Goal: Task Accomplishment & Management: Manage account settings

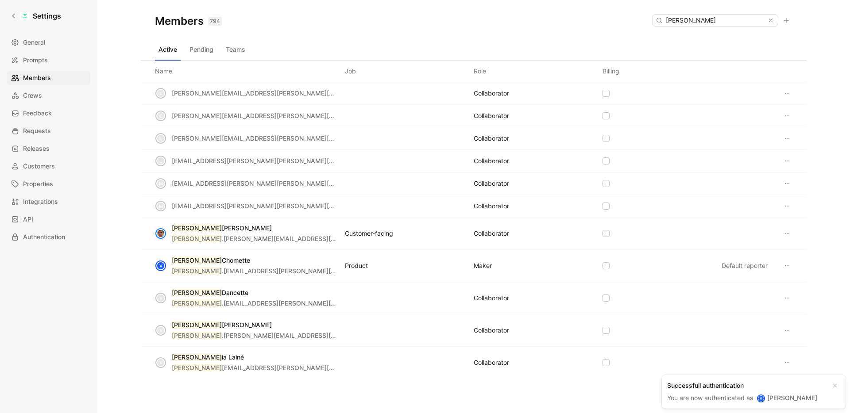
scroll to position [36, 0]
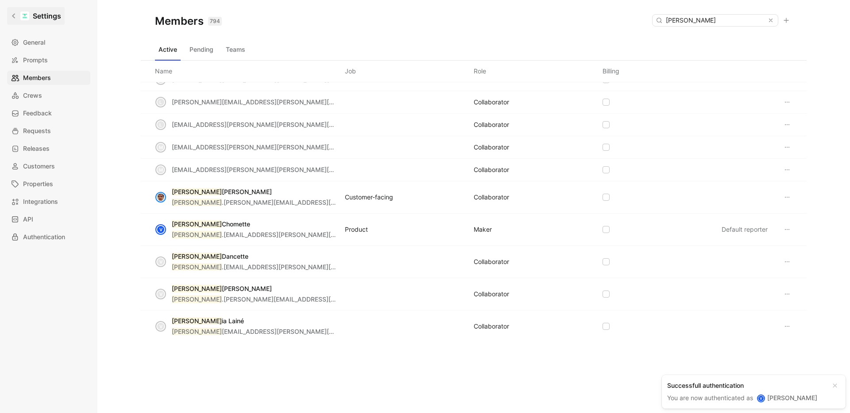
click at [38, 14] on h1 "Settings" at bounding box center [47, 16] width 28 height 11
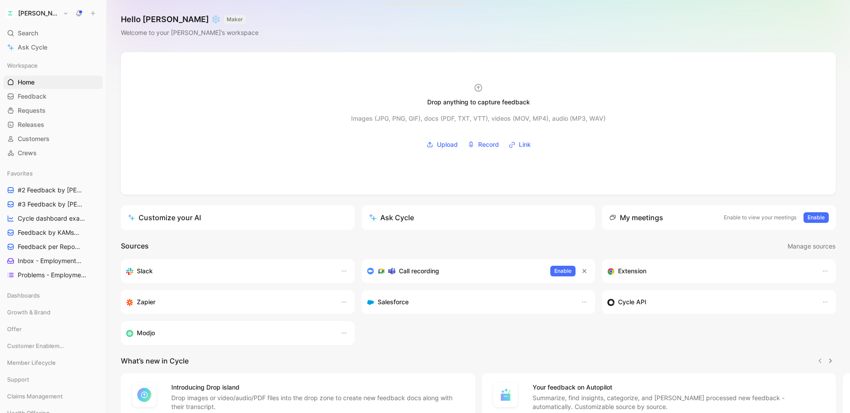
click at [38, 15] on button "[PERSON_NAME]" at bounding box center [37, 13] width 67 height 12
click at [28, 126] on div "Log out" at bounding box center [60, 125] width 109 height 14
